Goal: Information Seeking & Learning: Check status

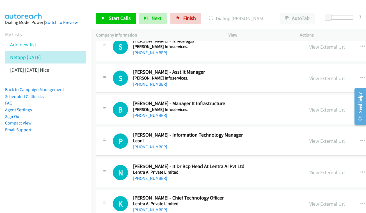
click at [311, 137] on link "View External Url" at bounding box center [327, 140] width 36 height 6
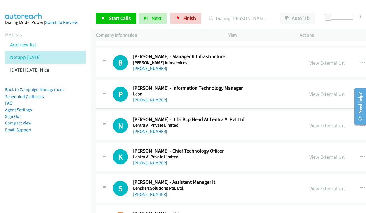
scroll to position [4584, 0]
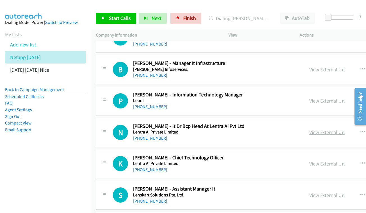
click at [309, 129] on link "View External Url" at bounding box center [327, 132] width 36 height 6
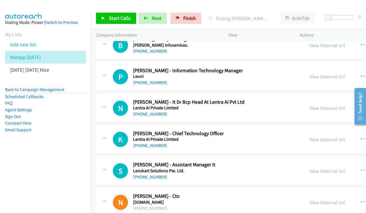
scroll to position [4609, 0]
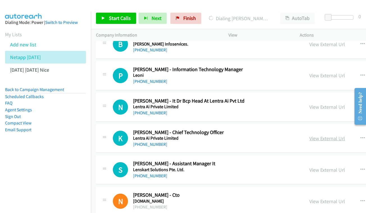
click at [310, 135] on link "View External Url" at bounding box center [327, 138] width 36 height 6
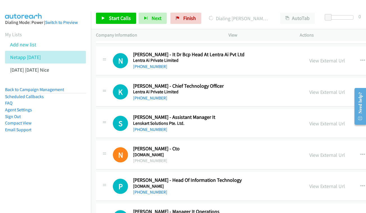
scroll to position [4665, 0]
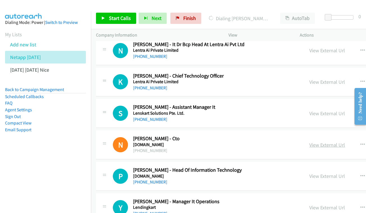
click at [314, 141] on link "View External Url" at bounding box center [327, 144] width 36 height 6
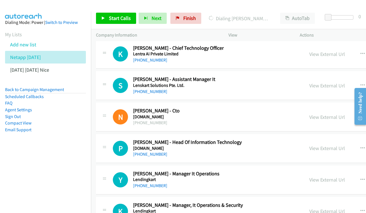
scroll to position [4694, 0]
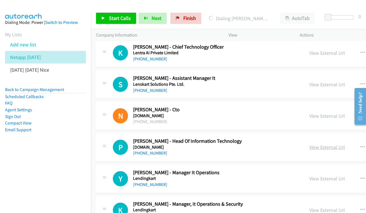
click at [309, 144] on link "View External Url" at bounding box center [327, 147] width 36 height 6
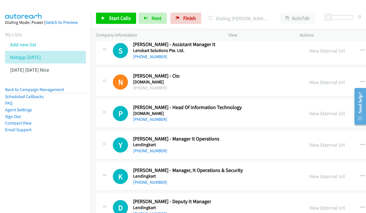
scroll to position [4729, 0]
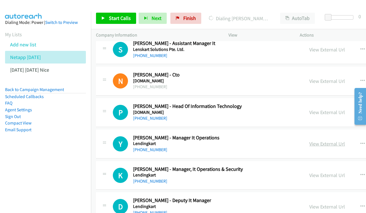
click at [316, 140] on link "View External Url" at bounding box center [327, 143] width 36 height 6
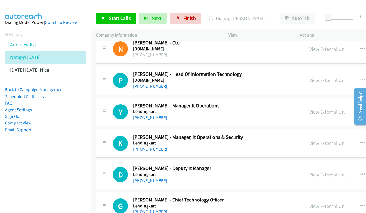
scroll to position [4762, 0]
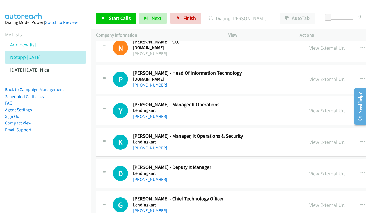
click at [309, 139] on link "View External Url" at bounding box center [327, 142] width 36 height 6
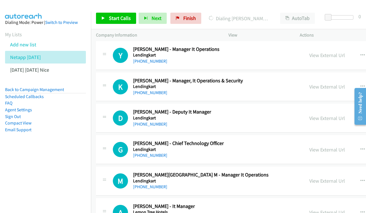
scroll to position [4827, 0]
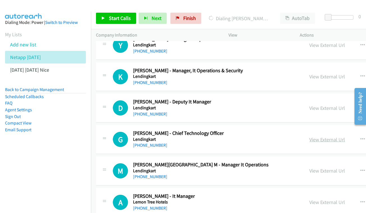
click at [309, 136] on link "View External Url" at bounding box center [327, 139] width 36 height 6
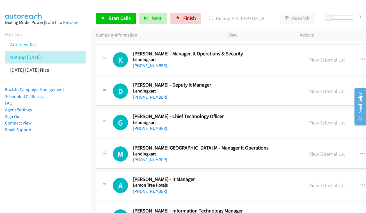
scroll to position [4855, 0]
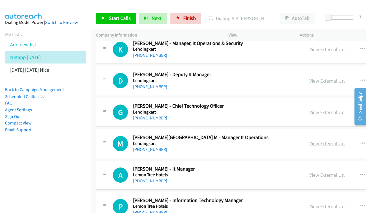
click at [309, 140] on link "View External Url" at bounding box center [327, 143] width 36 height 6
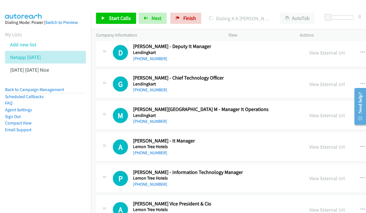
scroll to position [4884, 0]
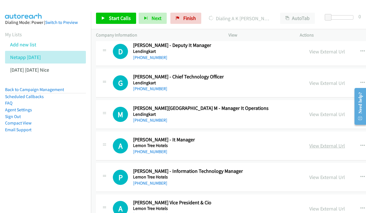
click at [314, 142] on link "View External Url" at bounding box center [327, 145] width 36 height 6
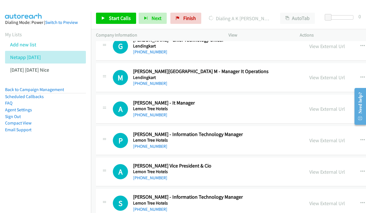
scroll to position [4922, 0]
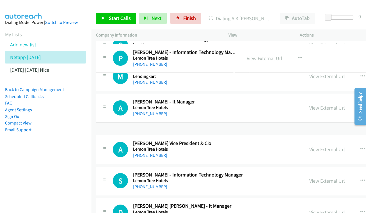
drag, startPoint x: 296, startPoint y: 56, endPoint x: 63, endPoint y: 14, distance: 237.1
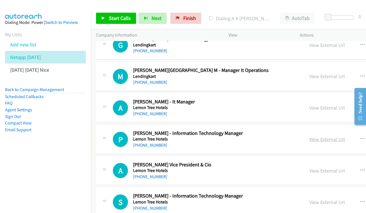
drag, startPoint x: 296, startPoint y: 54, endPoint x: 299, endPoint y: 58, distance: 4.7
click at [309, 136] on link "View External Url" at bounding box center [327, 139] width 36 height 6
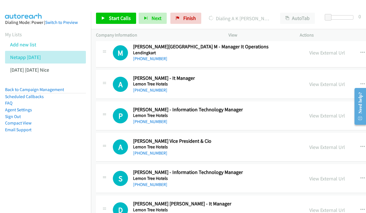
scroll to position [4955, 0]
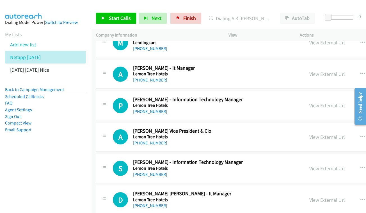
click at [322, 134] on link "View External Url" at bounding box center [327, 137] width 36 height 6
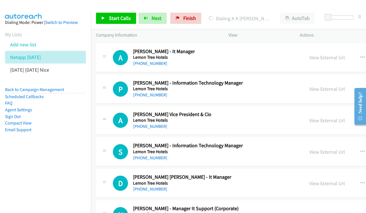
scroll to position [4973, 0]
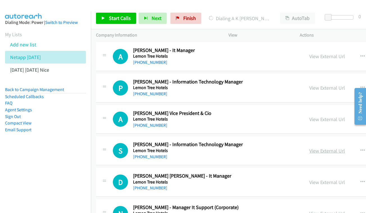
click at [316, 147] on link "View External Url" at bounding box center [327, 150] width 36 height 6
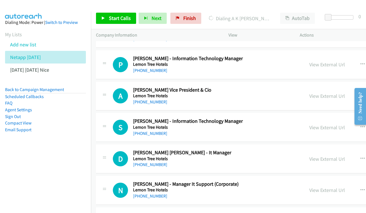
scroll to position [5007, 0]
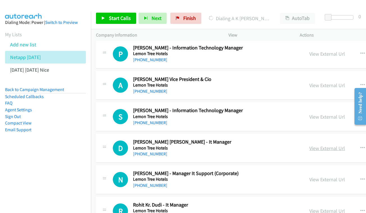
click at [309, 145] on link "View External Url" at bounding box center [327, 148] width 36 height 6
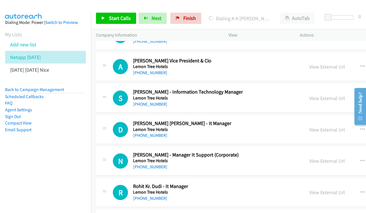
scroll to position [5036, 0]
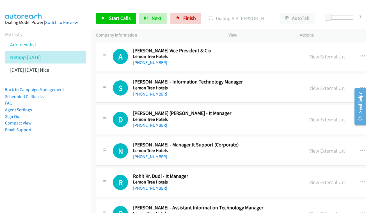
click at [309, 147] on link "View External Url" at bounding box center [327, 150] width 36 height 6
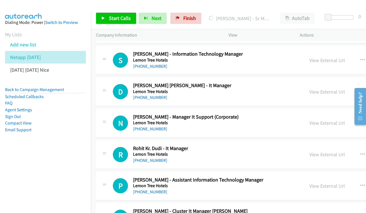
scroll to position [5064, 0]
click at [309, 151] on link "View External Url" at bounding box center [327, 154] width 36 height 6
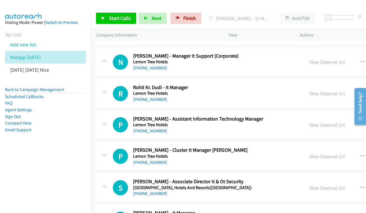
scroll to position [5129, 0]
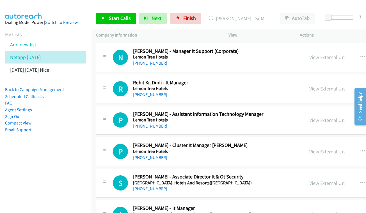
click at [309, 148] on link "View External Url" at bounding box center [327, 151] width 36 height 6
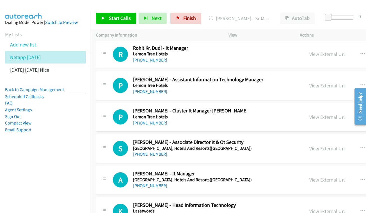
scroll to position [5164, 0]
click at [309, 145] on link "View External Url" at bounding box center [327, 148] width 36 height 6
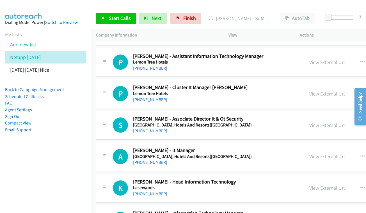
scroll to position [5192, 0]
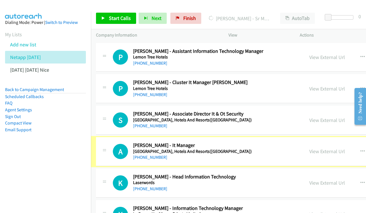
click at [309, 148] on link "View External Url" at bounding box center [327, 151] width 36 height 6
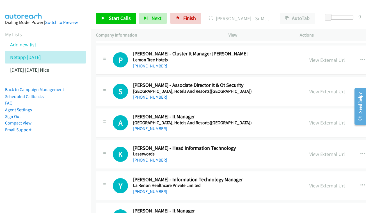
scroll to position [5221, 0]
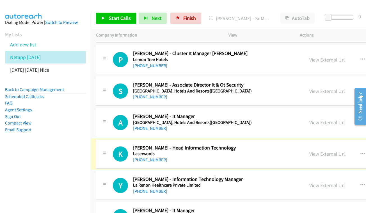
click at [313, 150] on link "View External Url" at bounding box center [327, 153] width 36 height 6
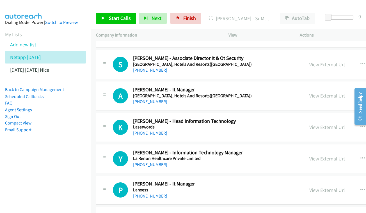
scroll to position [5257, 0]
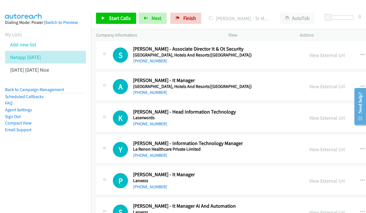
click at [313, 145] on div "View External Url" at bounding box center [327, 149] width 36 height 8
click at [309, 146] on link "View External Url" at bounding box center [327, 149] width 36 height 6
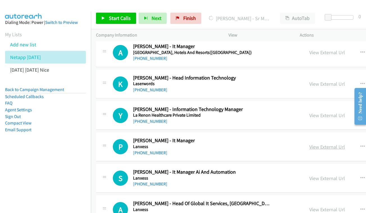
scroll to position [5291, 0]
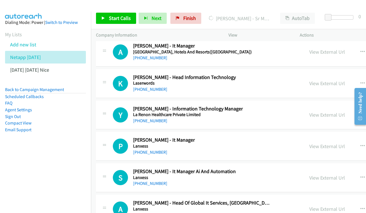
click at [304, 137] on div "View External Url View External Url Schedule/Manage Callback Start Calls Here R…" at bounding box center [358, 146] width 109 height 19
click at [309, 143] on link "View External Url" at bounding box center [327, 146] width 36 height 6
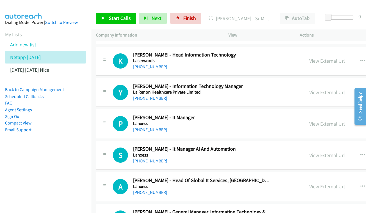
scroll to position [5317, 0]
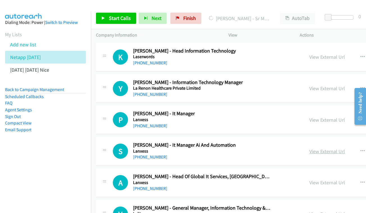
click at [320, 148] on link "View External Url" at bounding box center [327, 151] width 36 height 6
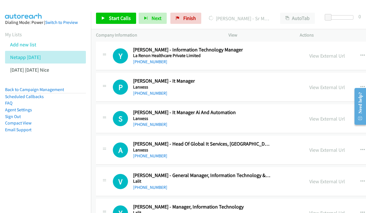
scroll to position [5351, 0]
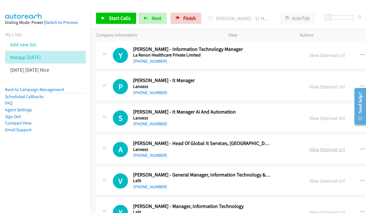
click at [309, 146] on link "View External Url" at bounding box center [327, 149] width 36 height 6
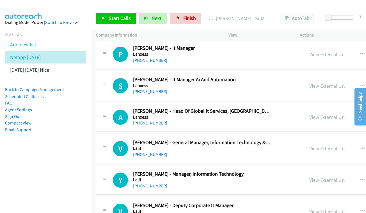
scroll to position [5384, 0]
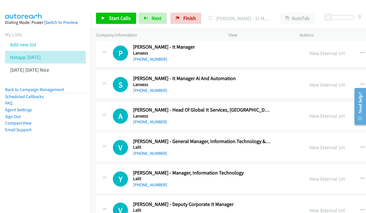
click at [304, 138] on div "View External Url View External Url Schedule/Manage Callback Start Calls Here R…" at bounding box center [358, 147] width 109 height 19
click at [309, 144] on link "View External Url" at bounding box center [327, 147] width 36 height 6
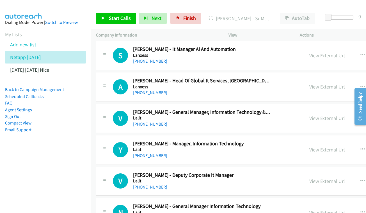
scroll to position [5414, 0]
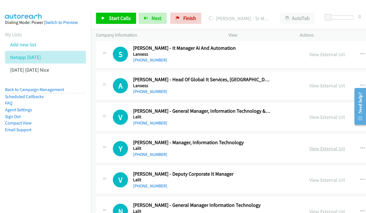
click at [312, 145] on link "View External Url" at bounding box center [327, 148] width 36 height 6
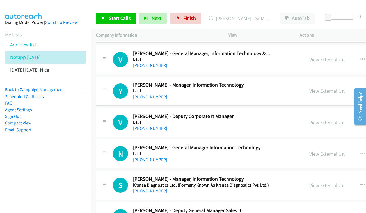
scroll to position [5473, 0]
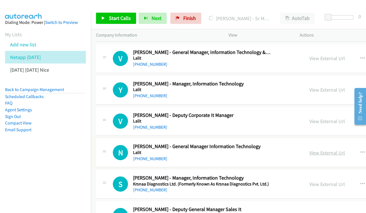
click at [309, 149] on div "View External Url" at bounding box center [327, 153] width 36 height 8
click at [309, 149] on link "View External Url" at bounding box center [327, 152] width 36 height 6
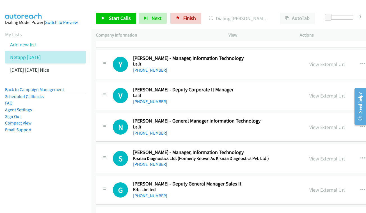
scroll to position [5499, 0]
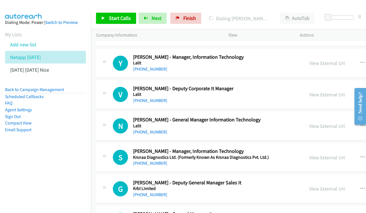
click at [309, 153] on div "View External Url" at bounding box center [327, 157] width 36 height 8
click at [309, 154] on link "View External Url" at bounding box center [327, 157] width 36 height 6
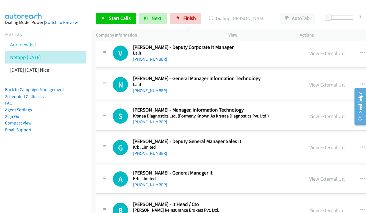
scroll to position [5549, 0]
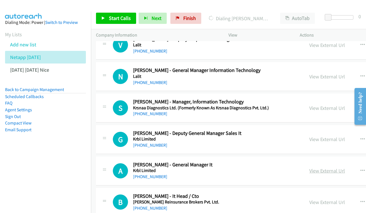
click at [314, 167] on link "View External Url" at bounding box center [327, 170] width 36 height 6
